Goal: Transaction & Acquisition: Download file/media

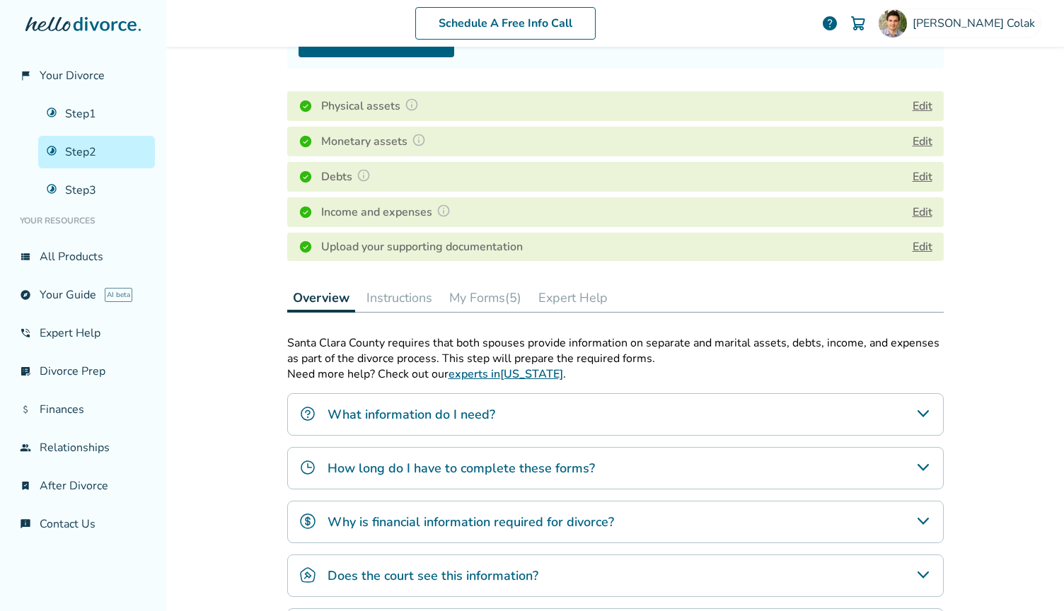
scroll to position [180, 0]
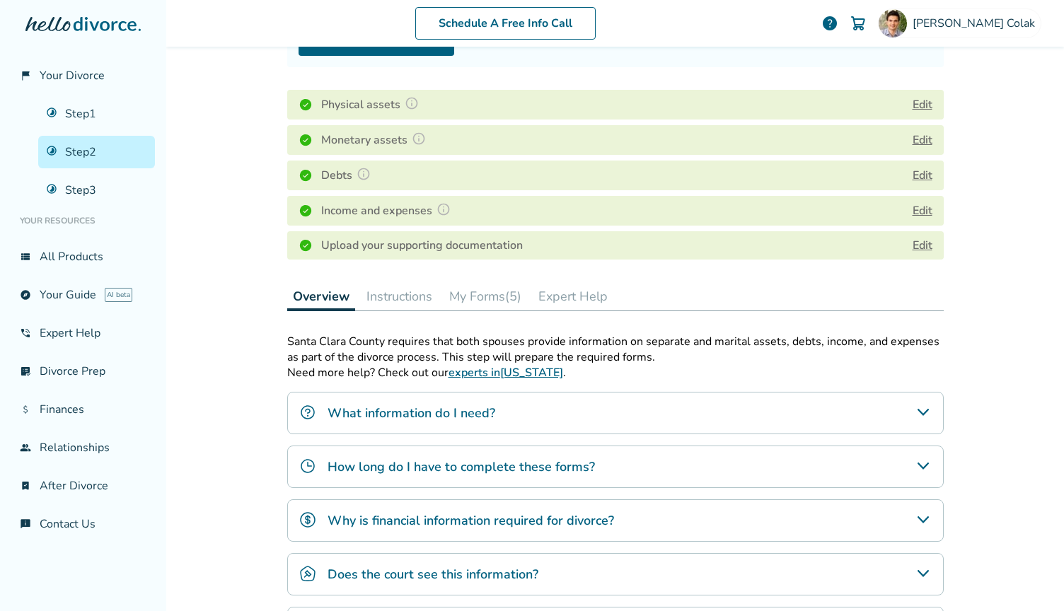
click at [503, 306] on button "My Forms (5)" at bounding box center [485, 296] width 83 height 28
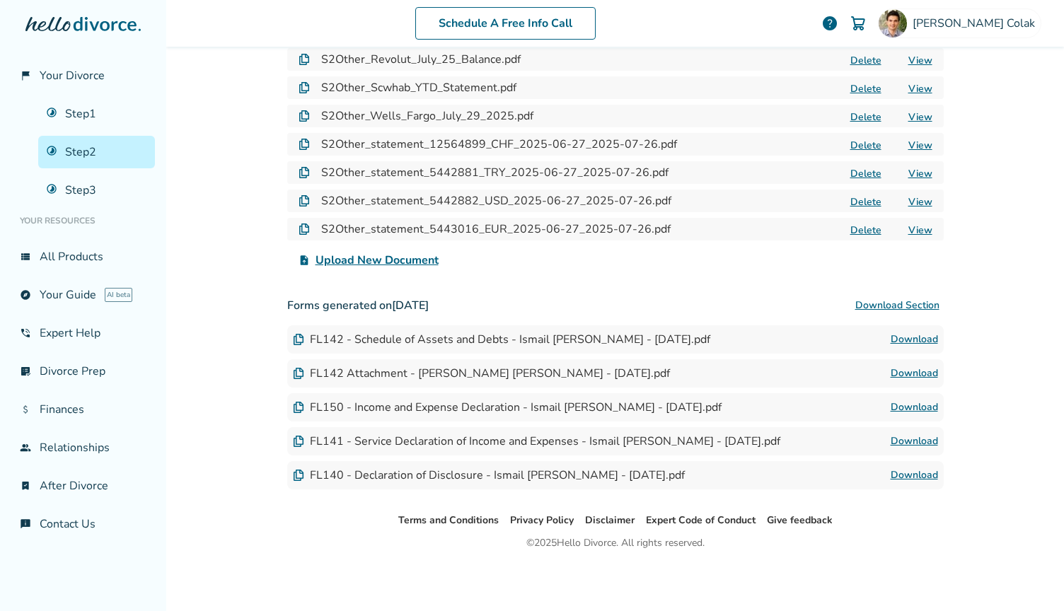
scroll to position [1119, 0]
click at [924, 336] on link "Download" at bounding box center [914, 339] width 47 height 17
click at [916, 337] on link "Download" at bounding box center [914, 339] width 47 height 17
click at [912, 337] on link "Download" at bounding box center [914, 339] width 47 height 17
click at [916, 370] on link "Download" at bounding box center [914, 373] width 47 height 17
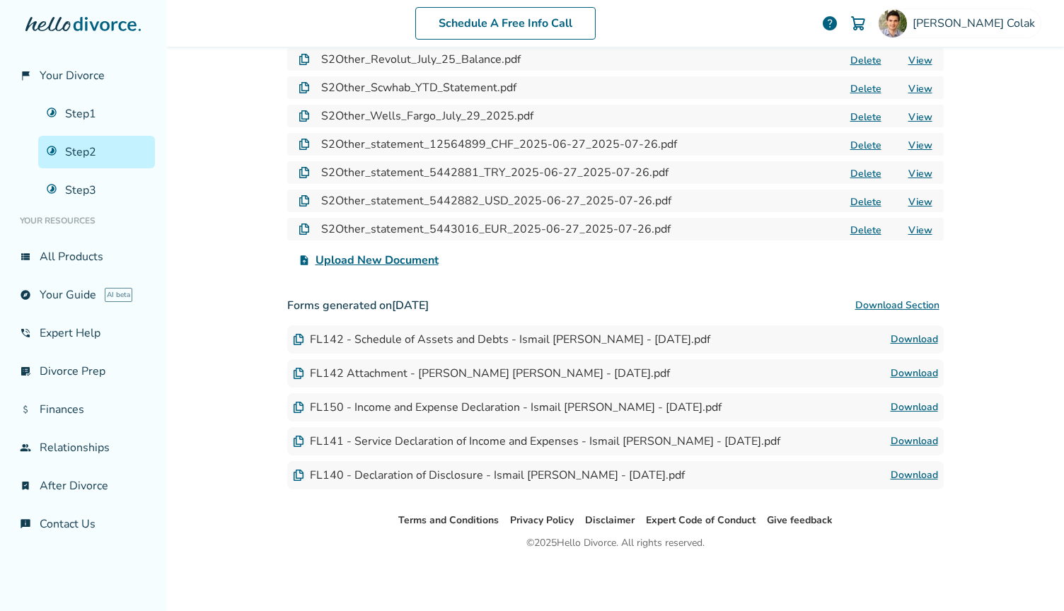
click at [908, 476] on link "Download" at bounding box center [914, 475] width 47 height 17
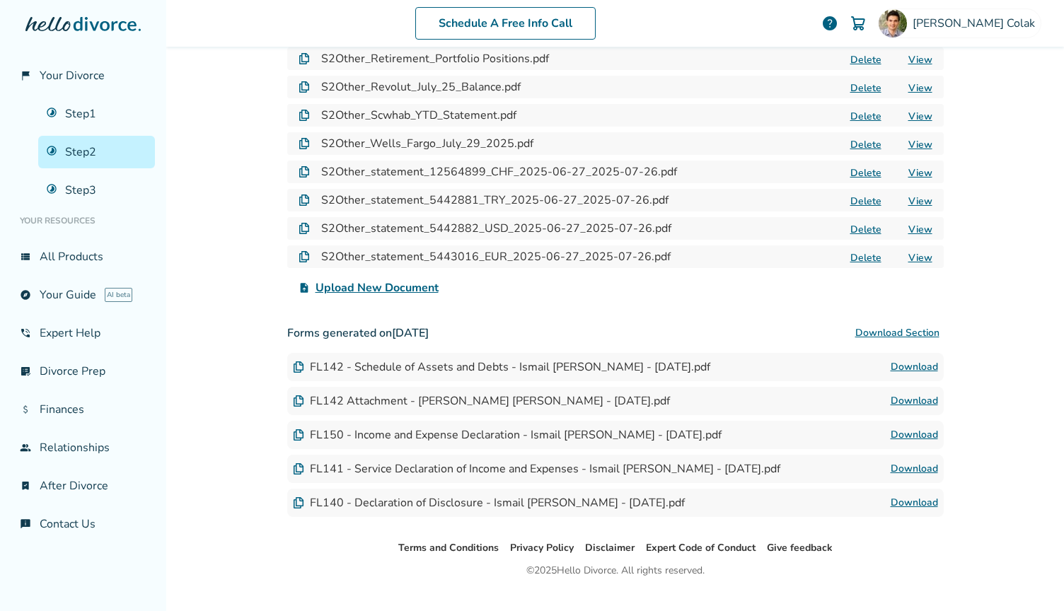
click at [910, 437] on link "Download" at bounding box center [914, 435] width 47 height 17
click at [903, 476] on link "Download" at bounding box center [914, 469] width 47 height 17
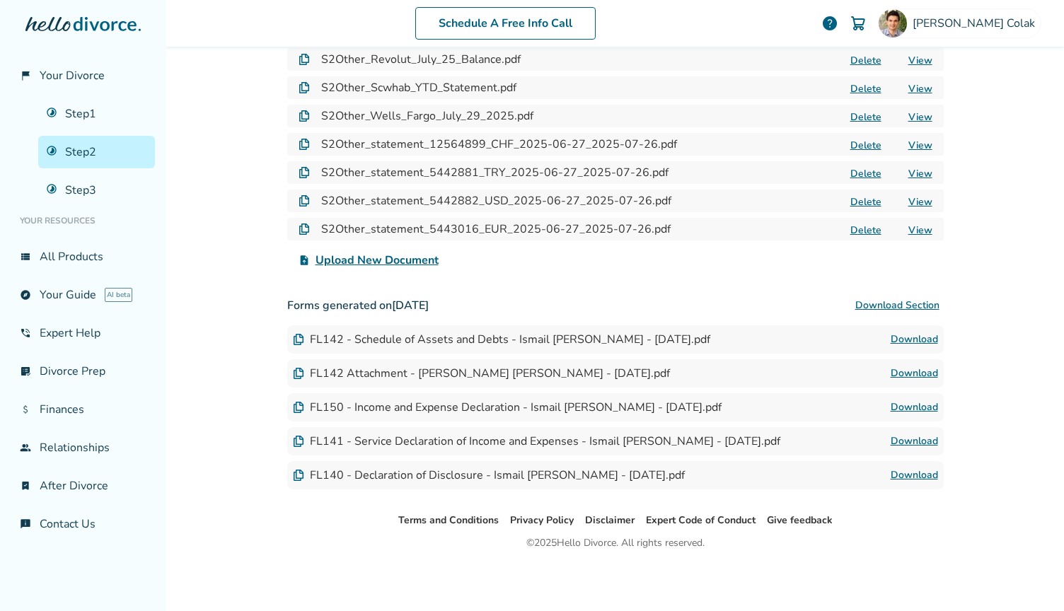
scroll to position [1119, 0]
click at [909, 403] on link "Download" at bounding box center [914, 407] width 47 height 17
